Goal: Task Accomplishment & Management: Manage account settings

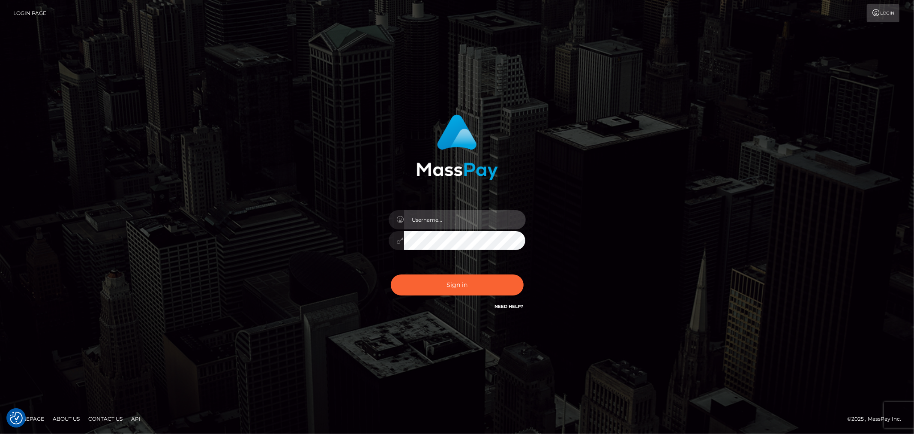
click at [499, 219] on input "text" at bounding box center [465, 219] width 122 height 19
type input "[PERSON_NAME].xcite"
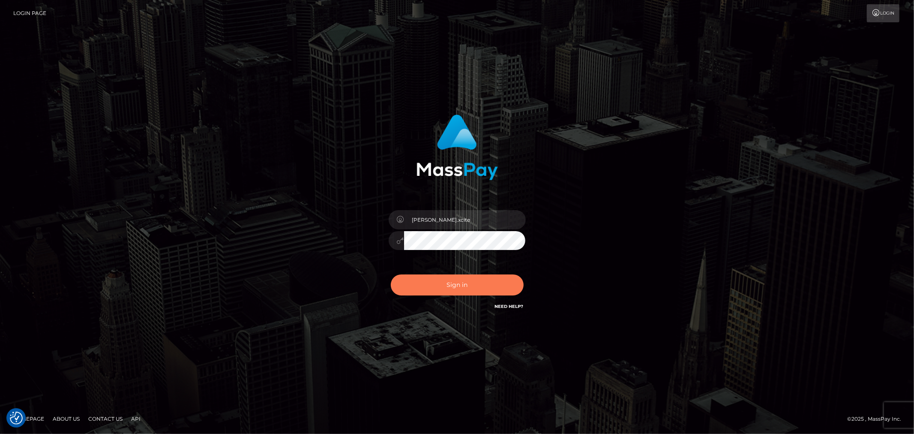
click at [495, 281] on button "Sign in" at bounding box center [457, 284] width 133 height 21
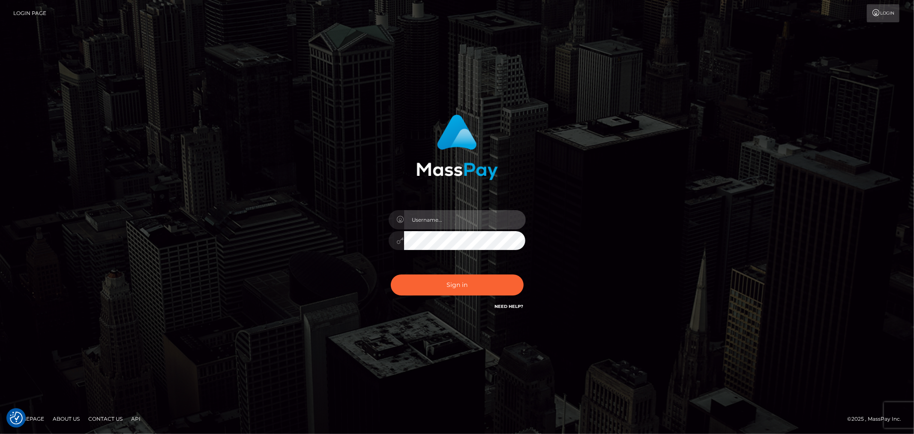
click at [468, 220] on input "text" at bounding box center [465, 219] width 122 height 19
type input "[PERSON_NAME].xcite"
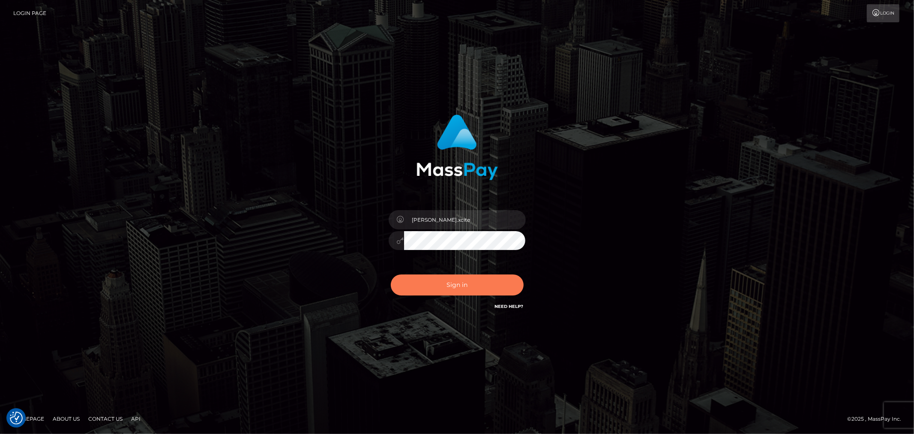
click at [486, 281] on button "Sign in" at bounding box center [457, 284] width 133 height 21
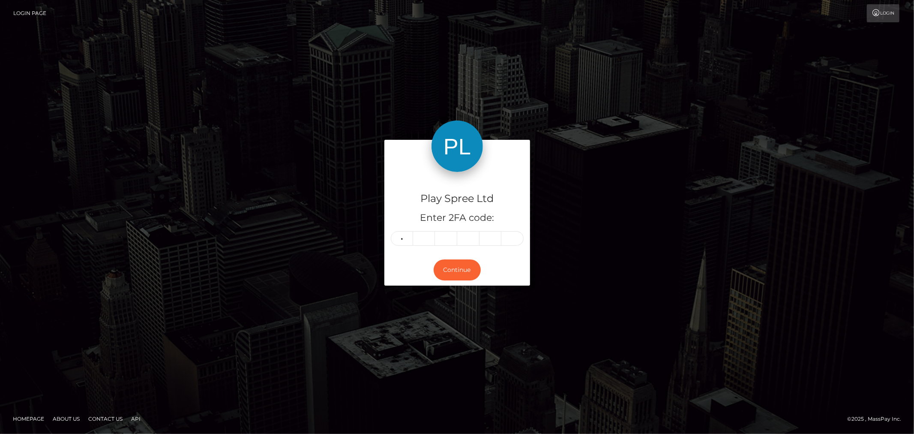
type input "7"
type input "4"
type input "0"
type input "3"
type input "5"
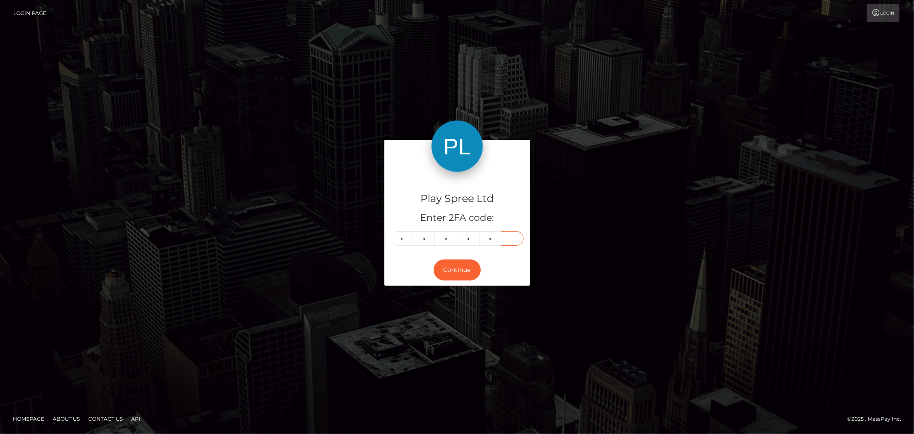
type input "1"
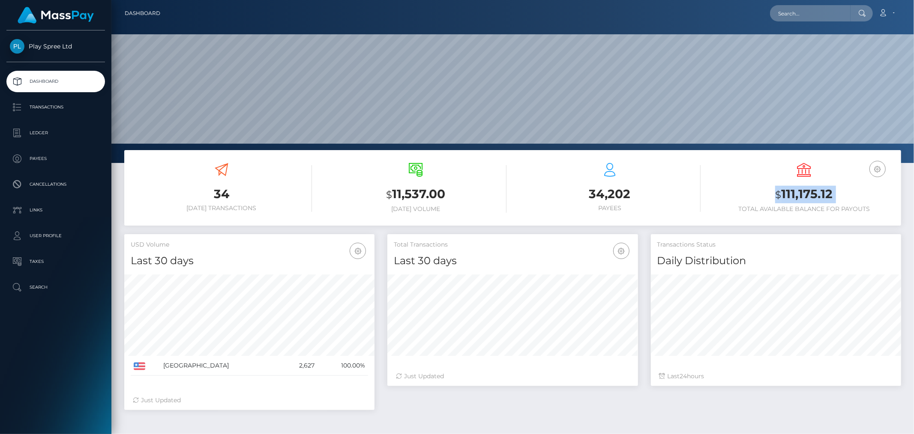
scroll to position [152, 250]
